Goal: Information Seeking & Learning: Learn about a topic

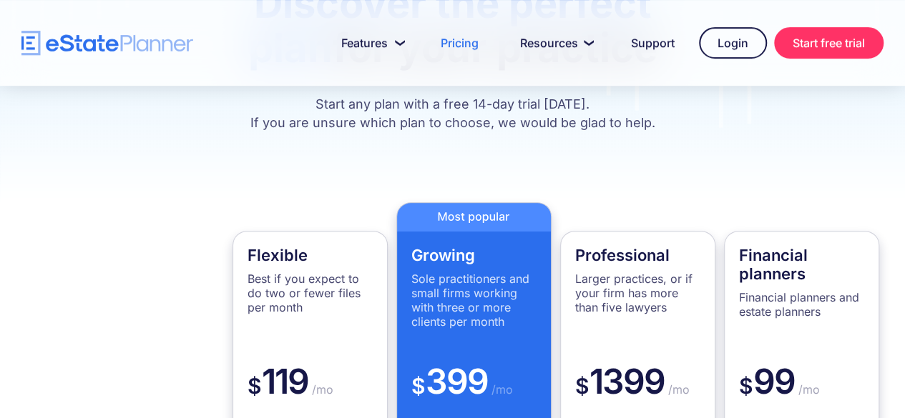
scroll to position [182, 0]
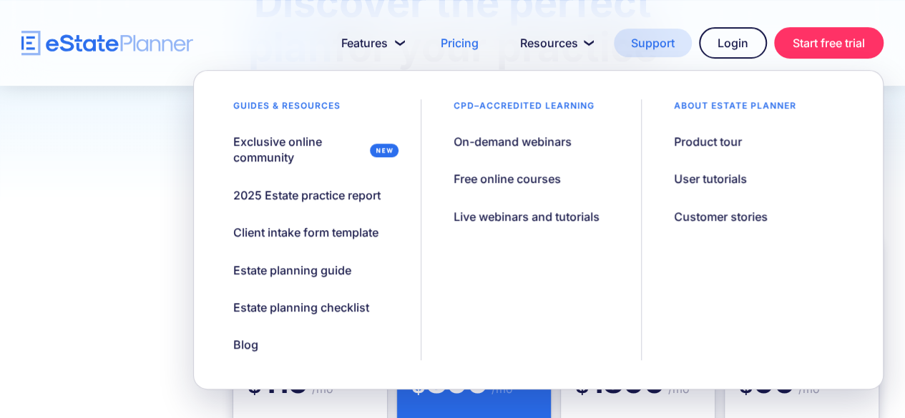
click at [640, 45] on link "Support" at bounding box center [653, 43] width 78 height 29
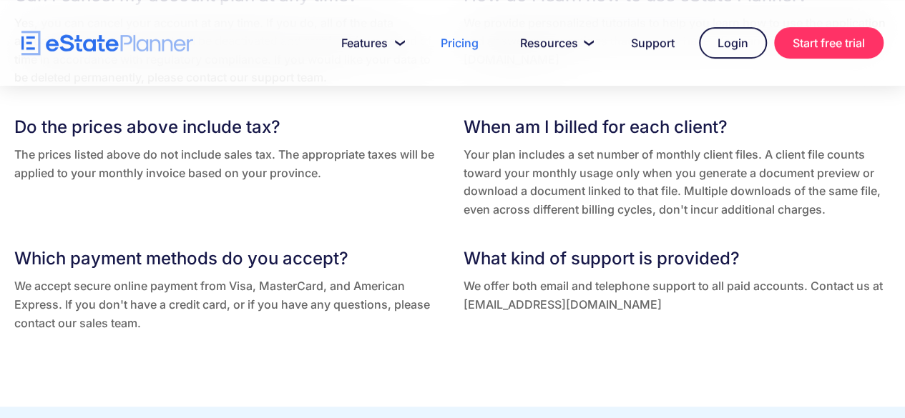
scroll to position [3243, 0]
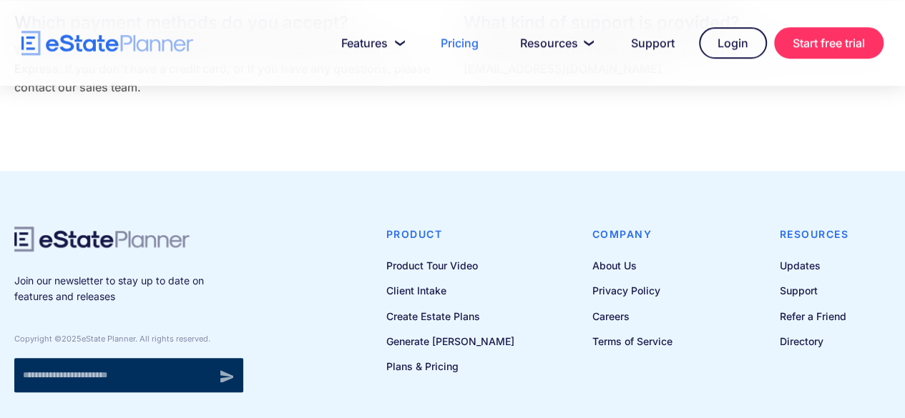
click at [146, 358] on input "Newsletter signup" at bounding box center [111, 375] width 194 height 34
click at [423, 177] on div "Join our newsletter to stay up to date on features and releases Copyright © 202…" at bounding box center [452, 316] width 905 height 278
click at [656, 48] on link "Support" at bounding box center [653, 43] width 78 height 29
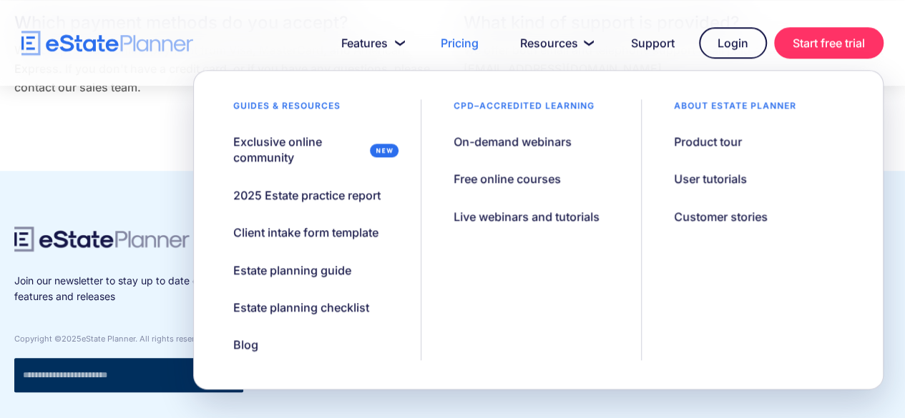
click at [82, 177] on div "Join our newsletter to stay up to date on features and releases Copyright © 202…" at bounding box center [452, 316] width 905 height 278
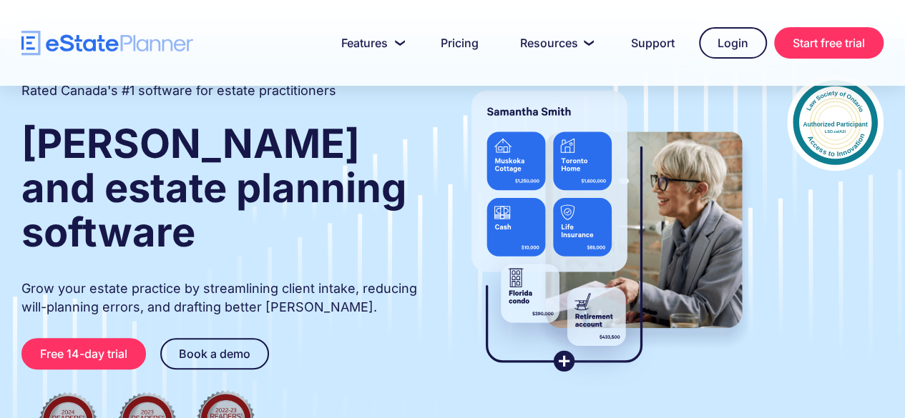
scroll to position [184, 0]
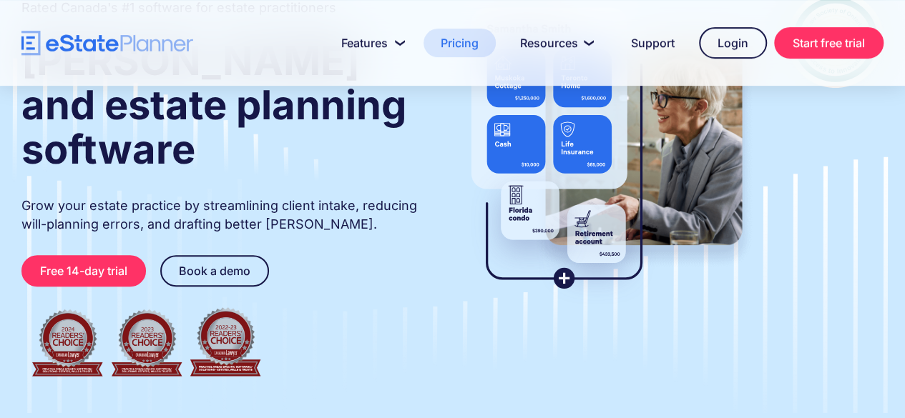
click at [455, 41] on link "Pricing" at bounding box center [459, 43] width 72 height 29
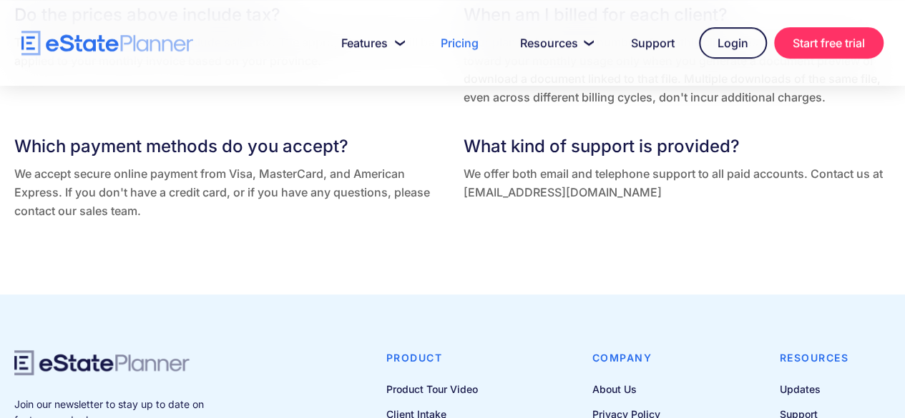
scroll to position [3111, 0]
